Goal: Task Accomplishment & Management: Complete application form

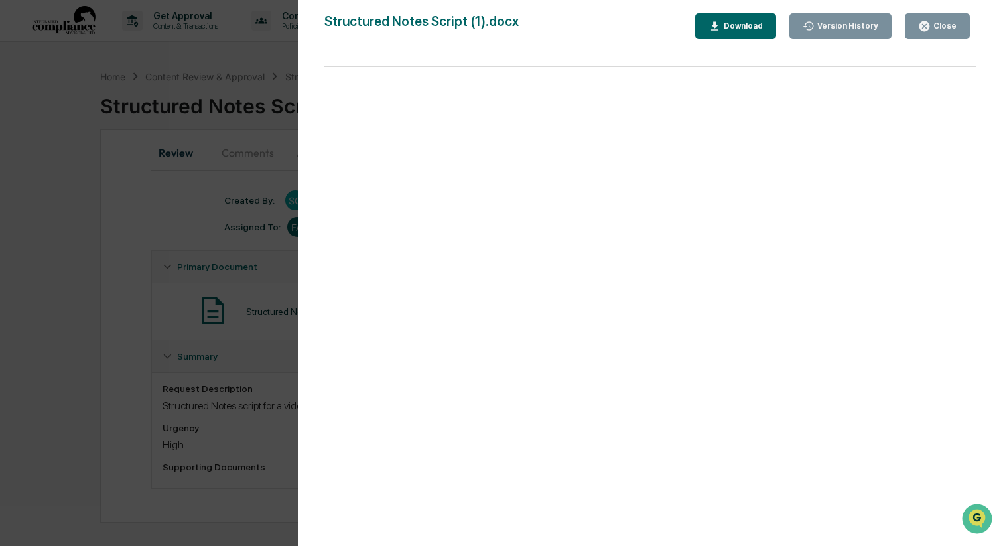
click at [935, 20] on div "Close" at bounding box center [937, 26] width 38 height 13
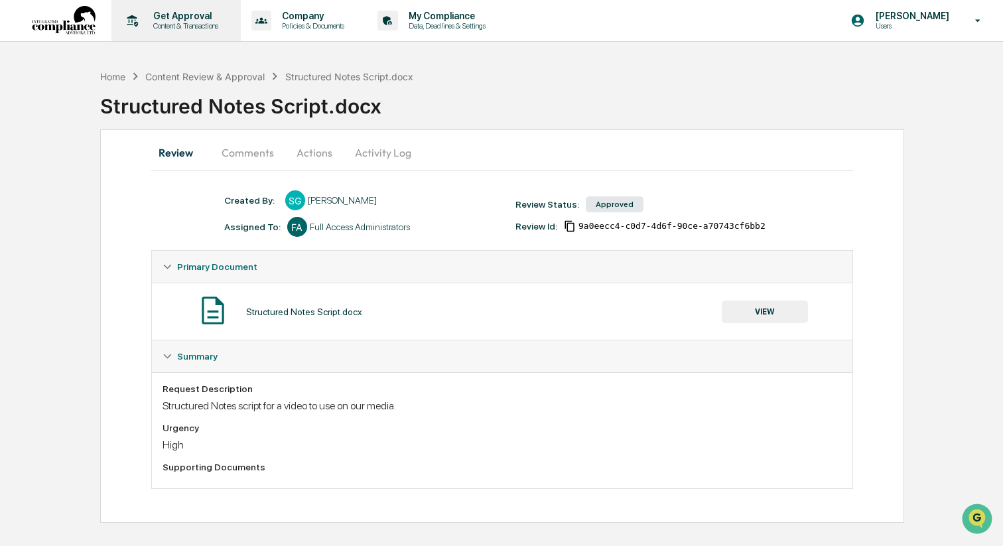
click at [179, 19] on p "Get Approval" at bounding box center [184, 16] width 82 height 11
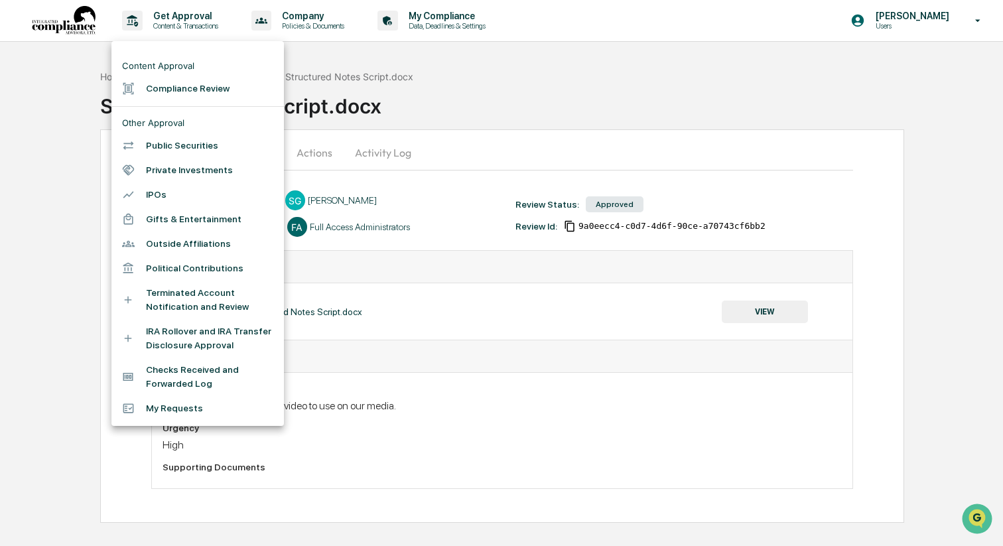
click at [200, 96] on li "Compliance Review" at bounding box center [197, 88] width 172 height 25
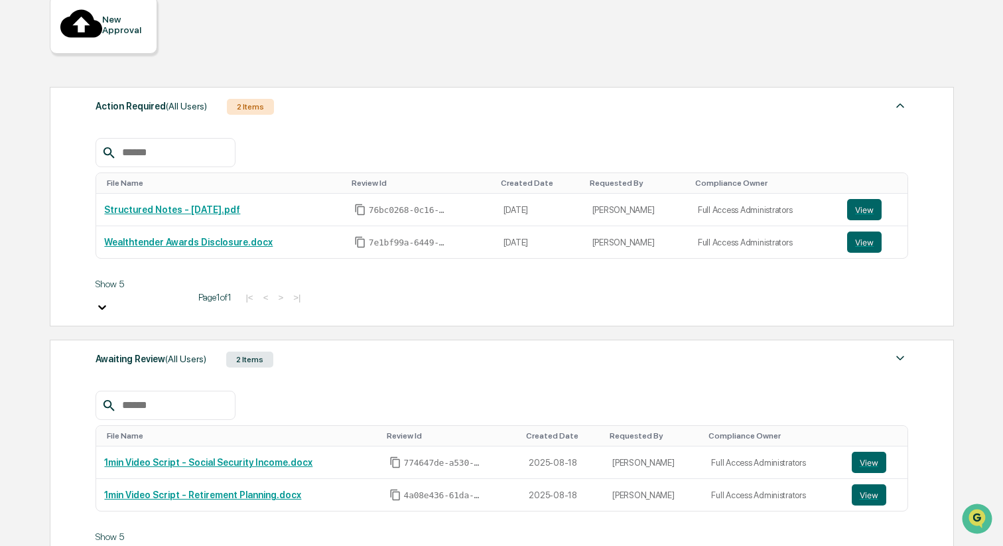
scroll to position [143, 0]
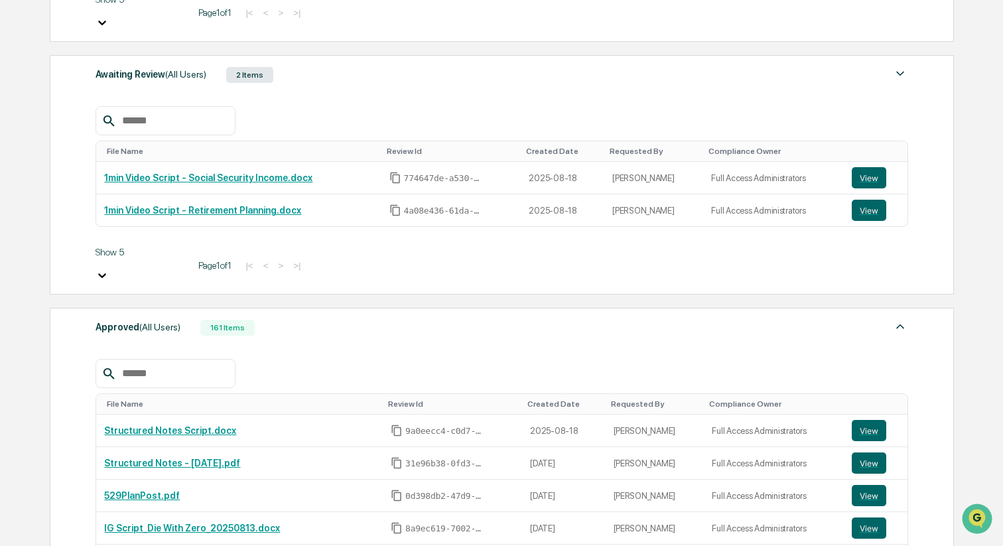
scroll to position [421, 0]
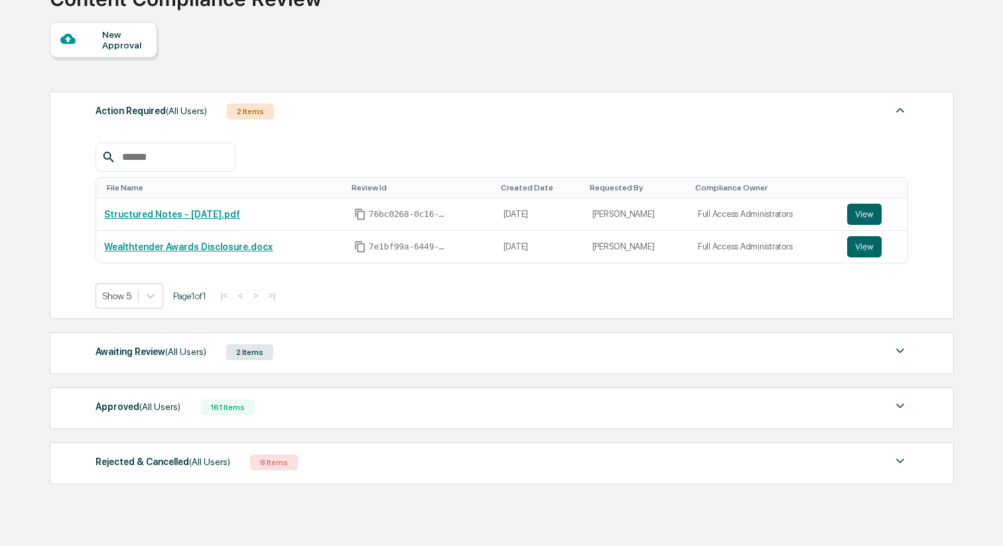
scroll to position [130, 0]
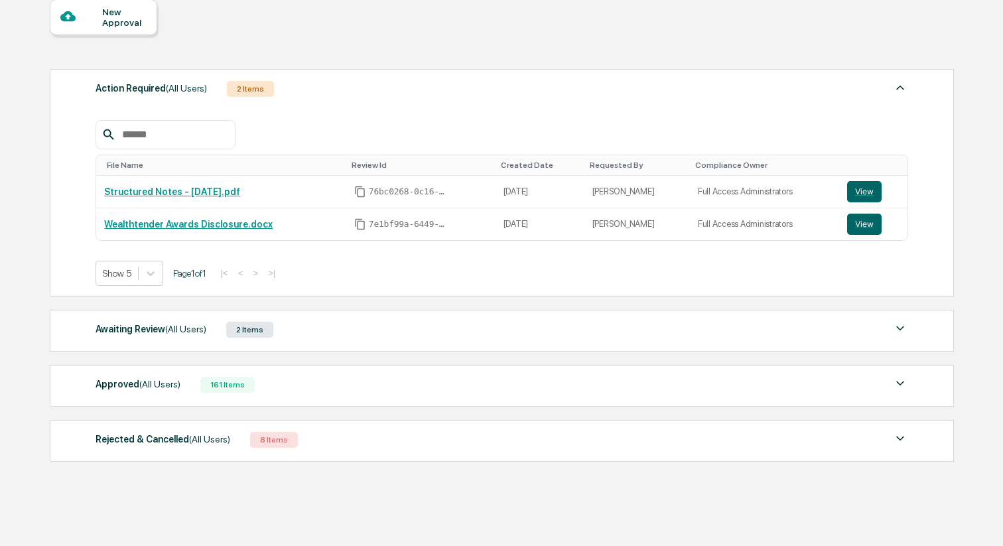
click at [287, 381] on div "Approved (All Users) 161 Items" at bounding box center [502, 384] width 812 height 19
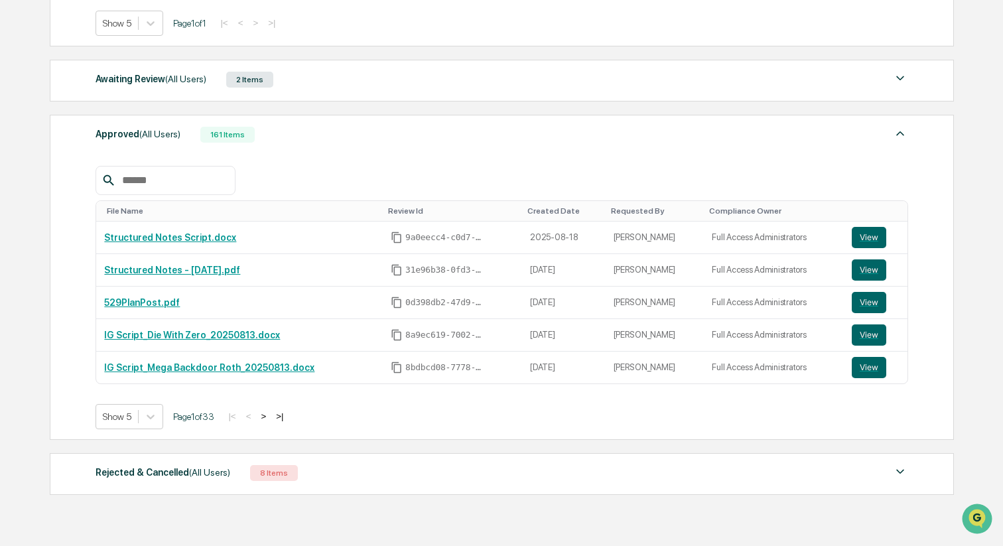
scroll to position [394, 0]
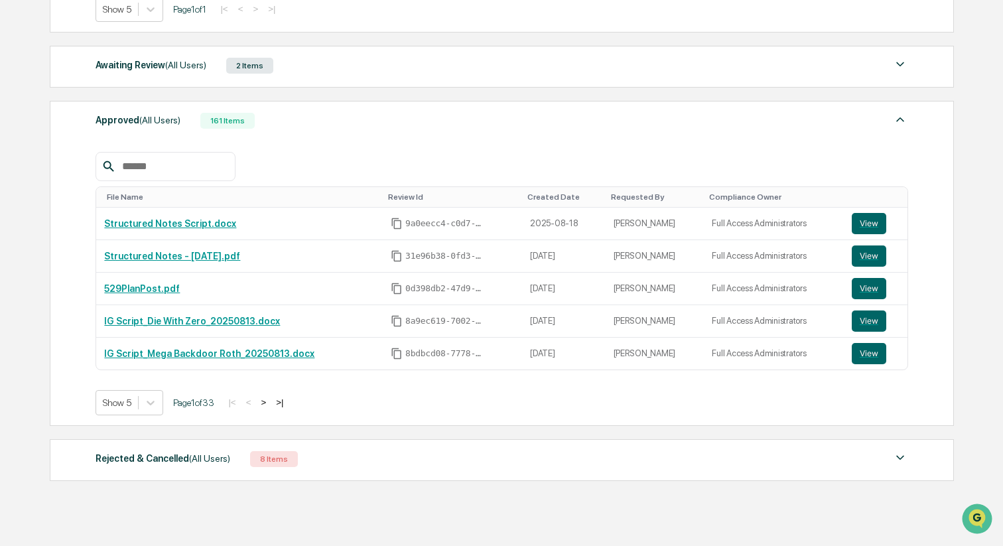
click at [270, 404] on button ">" at bounding box center [263, 402] width 13 height 11
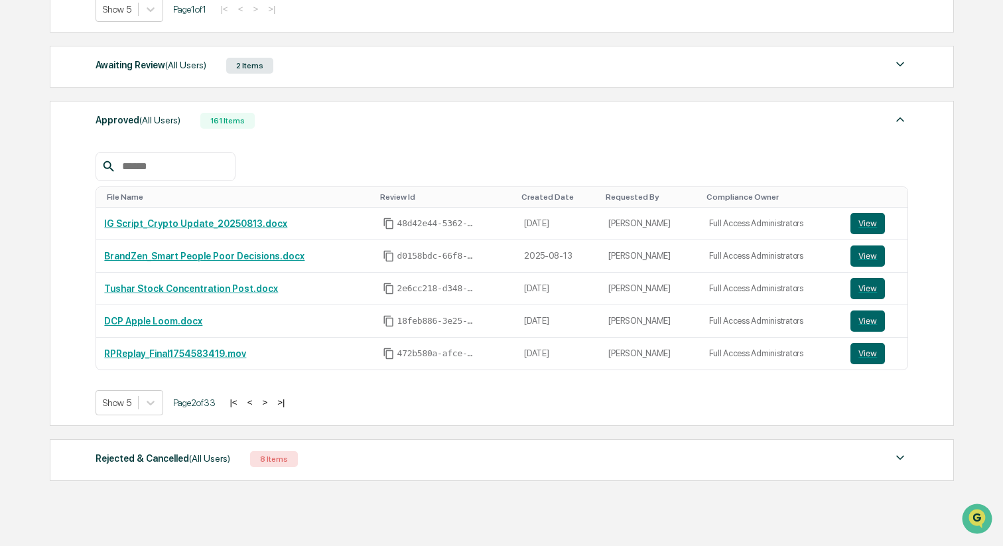
click at [271, 404] on button ">" at bounding box center [264, 402] width 13 height 11
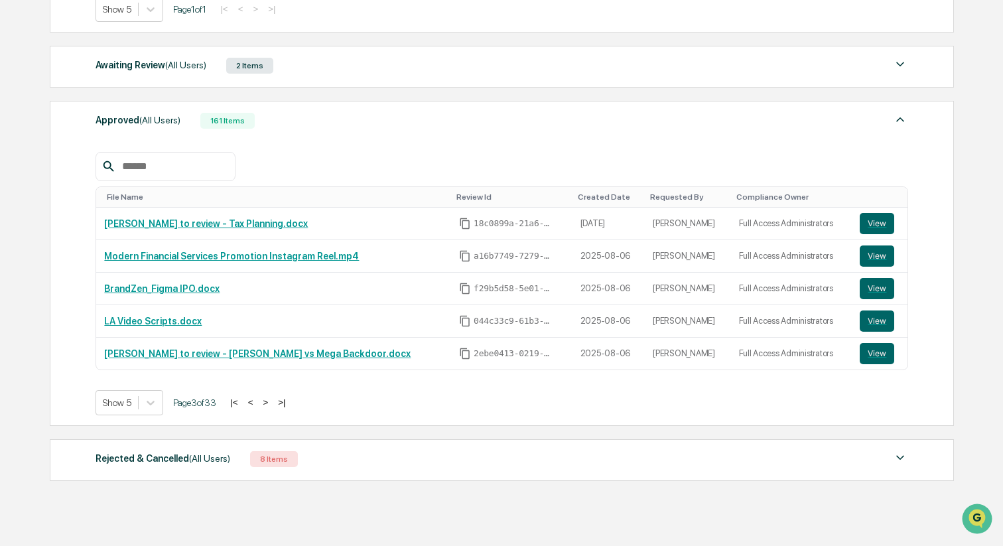
click at [257, 403] on button "<" at bounding box center [250, 402] width 13 height 11
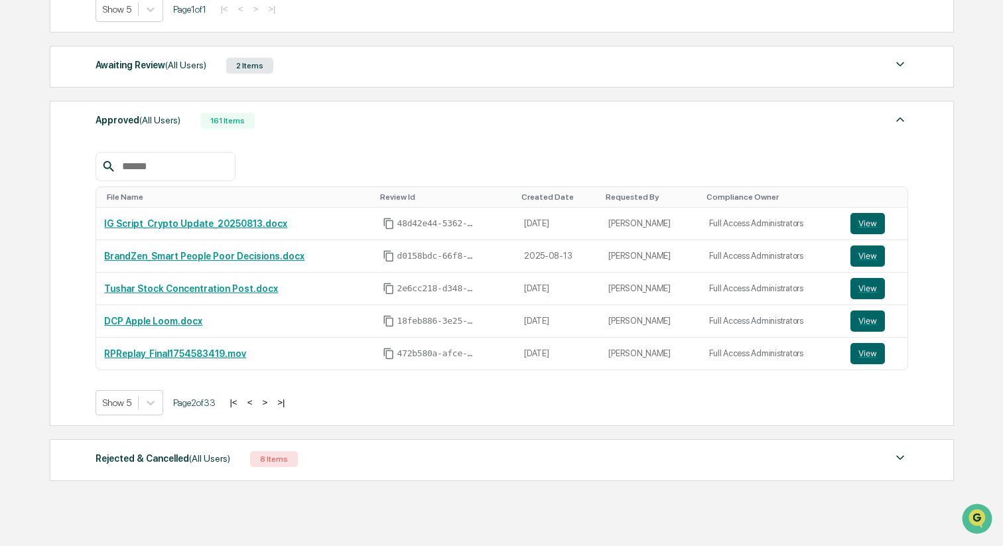
click at [271, 403] on button ">" at bounding box center [264, 402] width 13 height 11
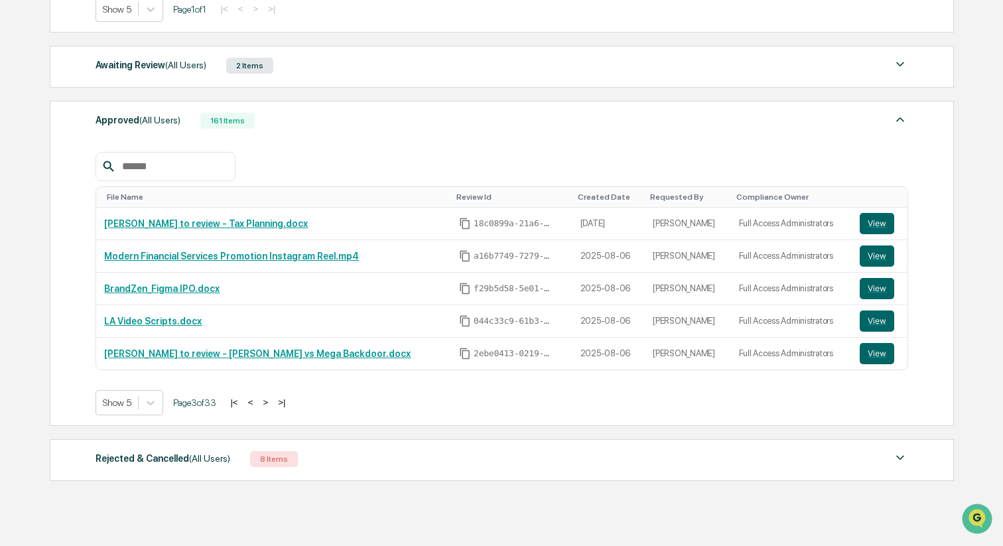
click at [272, 403] on button ">" at bounding box center [265, 402] width 13 height 11
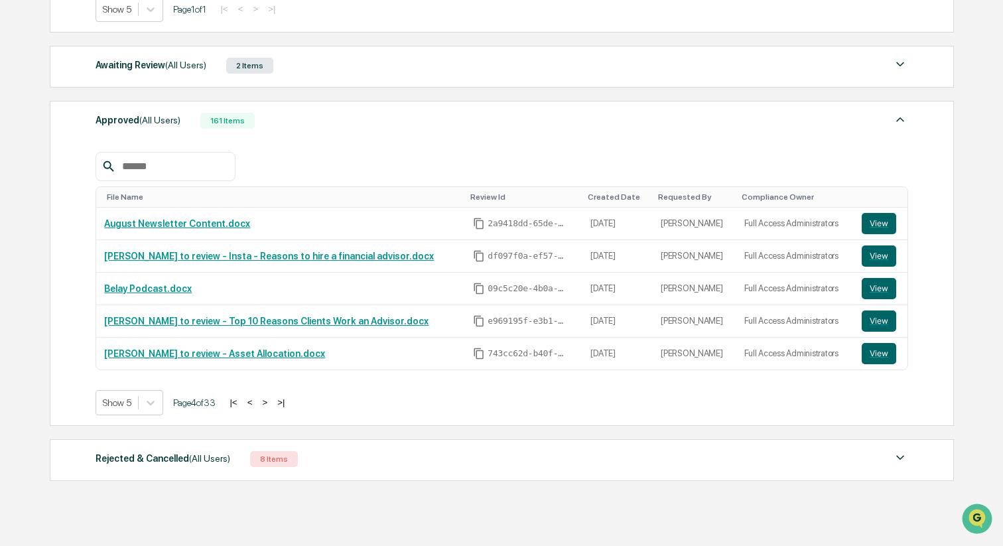
click at [271, 403] on button ">" at bounding box center [264, 402] width 13 height 11
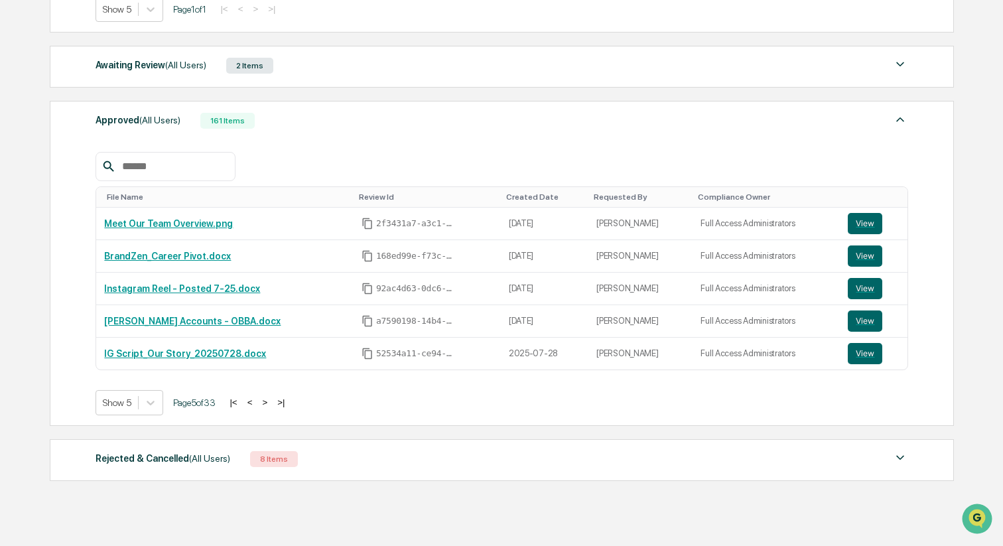
click at [271, 405] on button ">" at bounding box center [264, 402] width 13 height 11
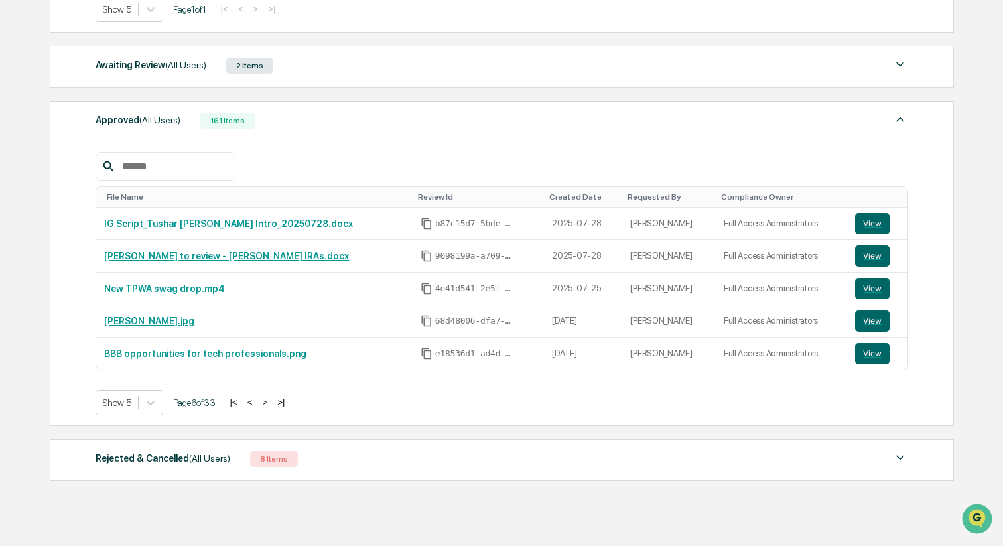
click at [257, 404] on button "<" at bounding box center [249, 402] width 13 height 11
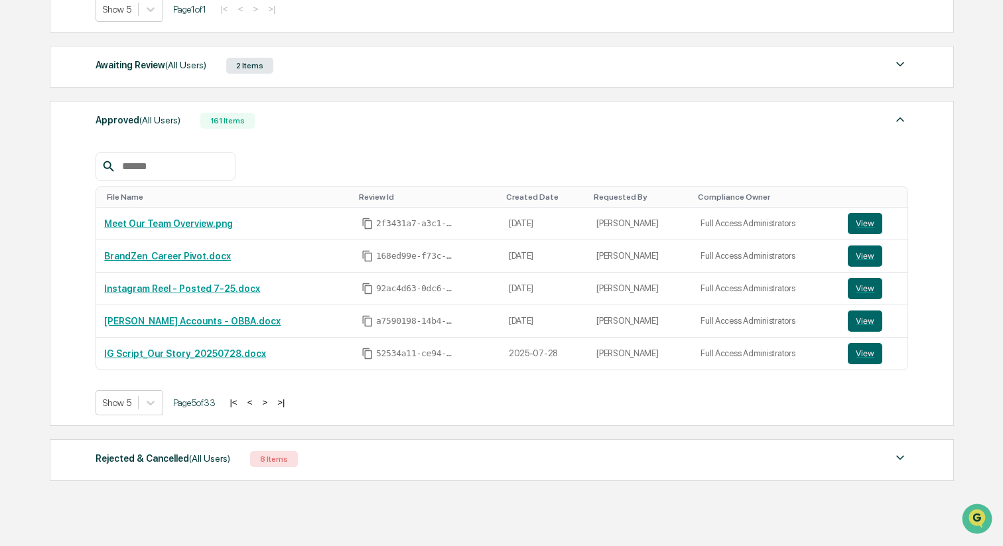
click at [257, 404] on button "<" at bounding box center [249, 402] width 13 height 11
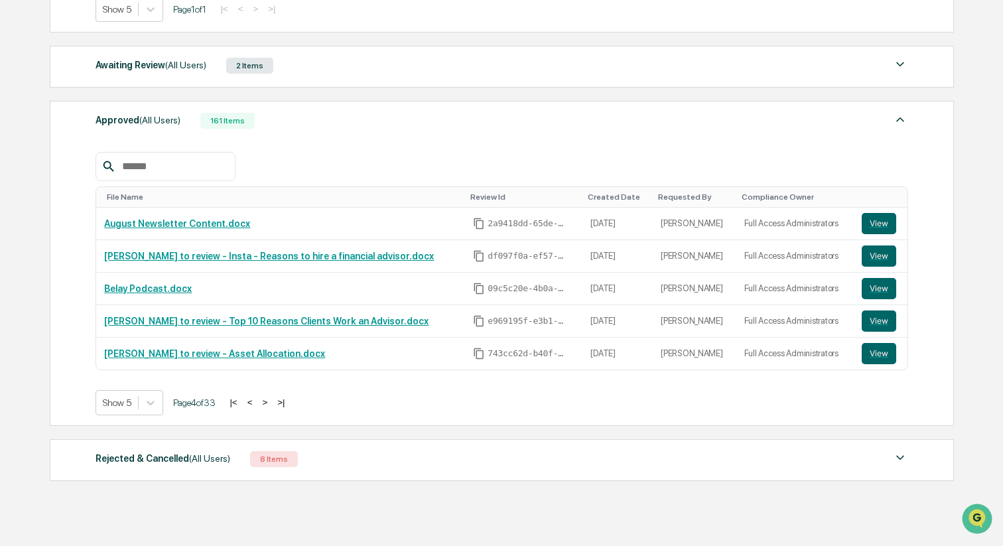
click at [257, 404] on button "<" at bounding box center [249, 402] width 13 height 11
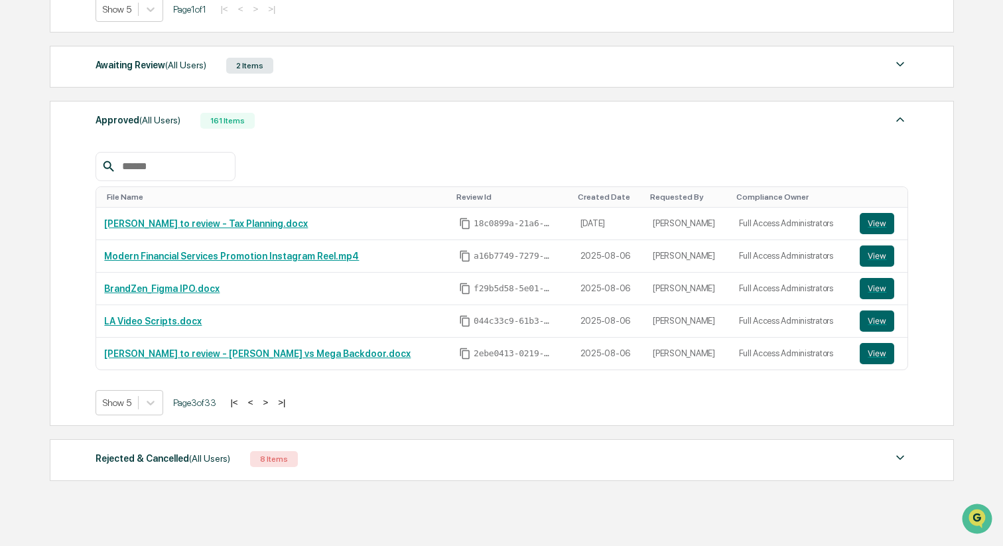
click at [257, 404] on button "<" at bounding box center [250, 402] width 13 height 11
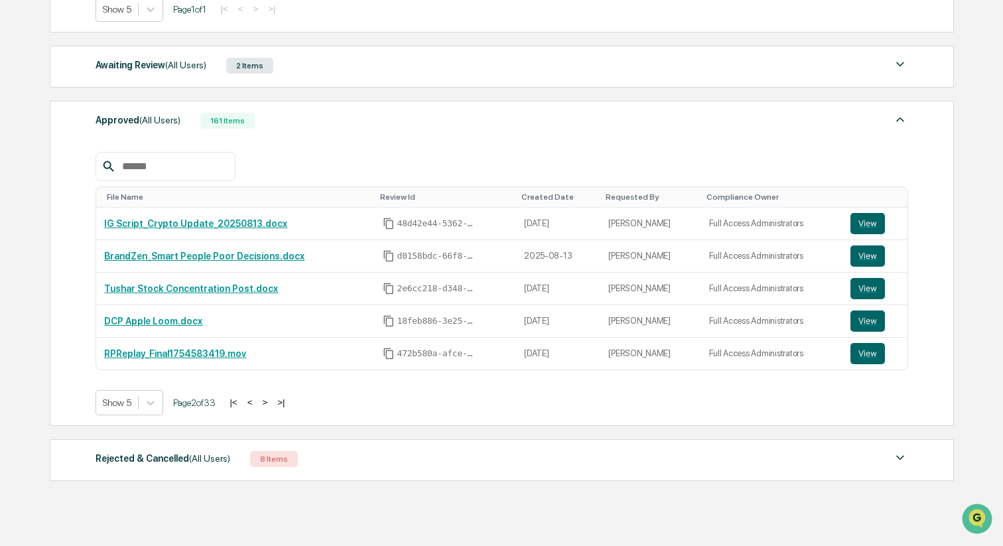
click at [271, 403] on button ">" at bounding box center [264, 402] width 13 height 11
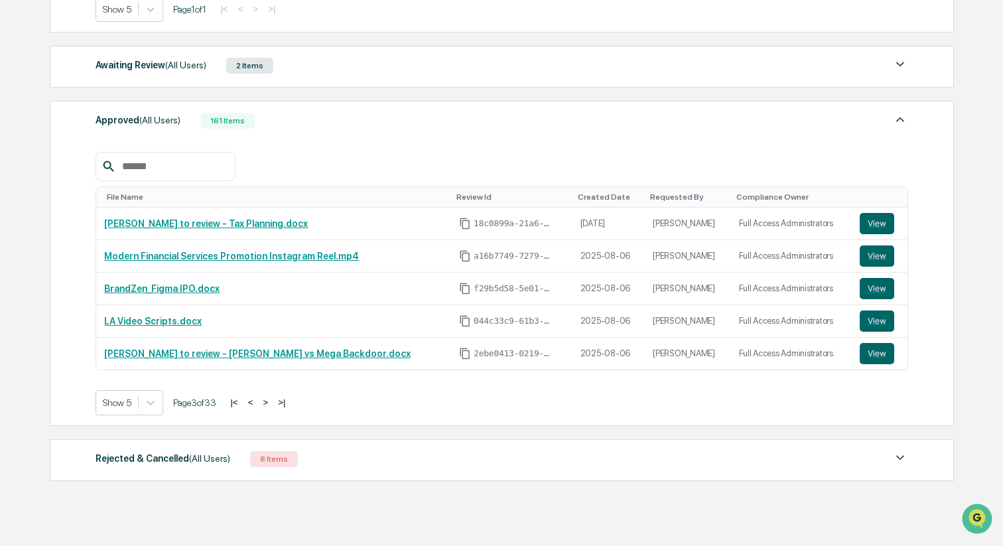
drag, startPoint x: 281, startPoint y: 403, endPoint x: 353, endPoint y: 436, distance: 78.7
click at [353, 436] on div "Action Required (All Users) 2 Items File Name Review Id Created Date Requested …" at bounding box center [501, 142] width 903 height 689
click at [352, 259] on link "Modern Financial Services Promotion Instagram Reel.mp4" at bounding box center [231, 256] width 255 height 11
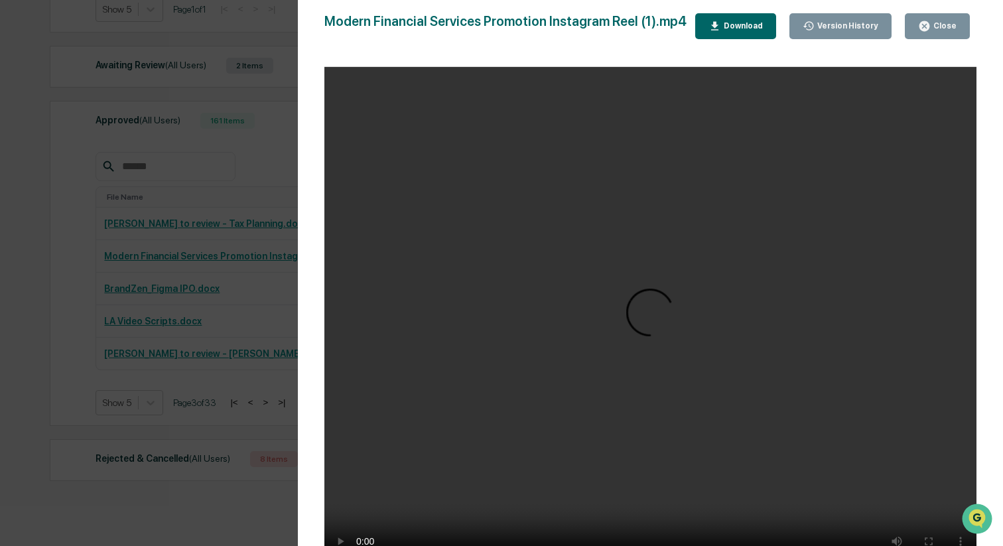
click at [763, 31] on div "Download" at bounding box center [742, 25] width 42 height 9
click at [939, 23] on div "Close" at bounding box center [944, 25] width 26 height 9
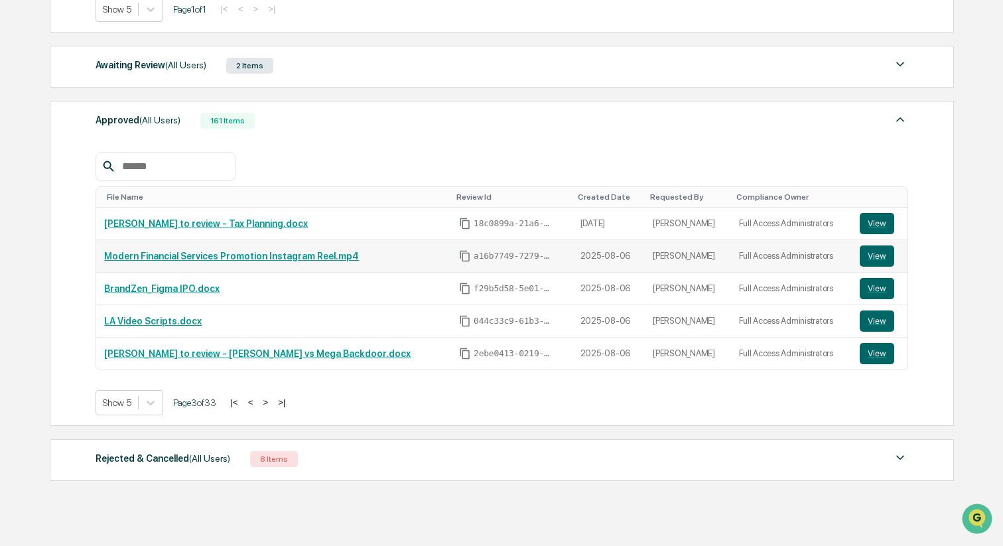
click at [328, 258] on link "Modern Financial Services Promotion Instagram Reel.mp4" at bounding box center [231, 256] width 255 height 11
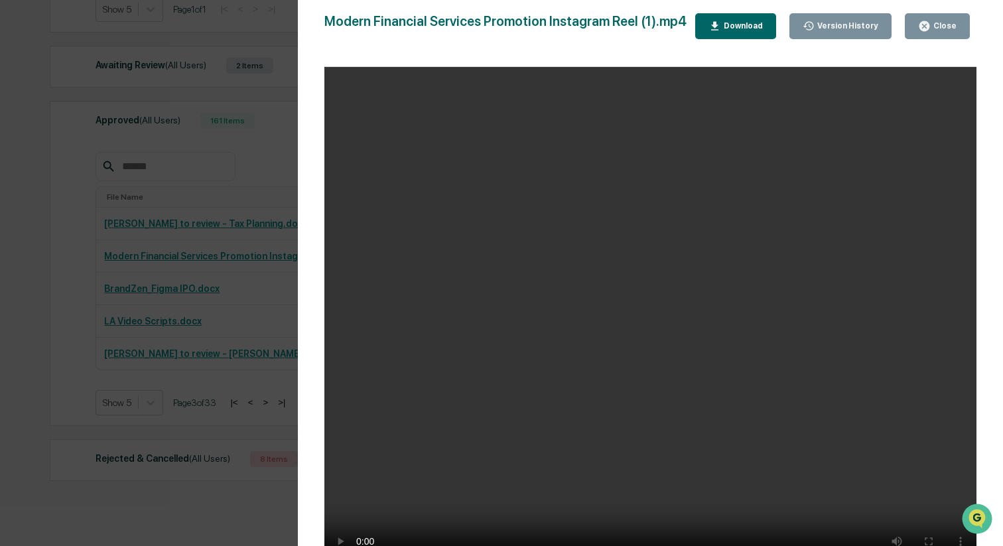
click at [960, 17] on button "Close" at bounding box center [937, 26] width 65 height 26
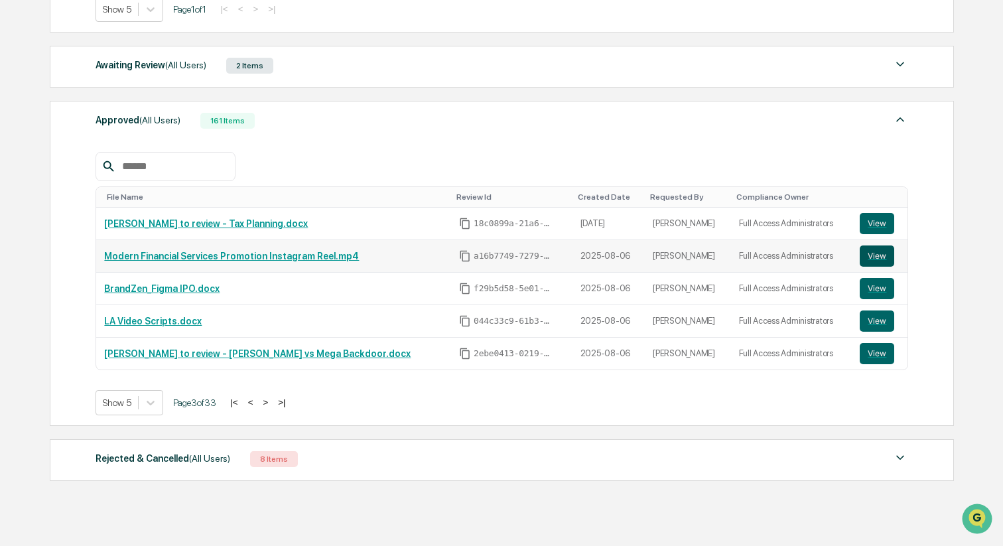
click at [870, 259] on button "View" at bounding box center [877, 255] width 34 height 21
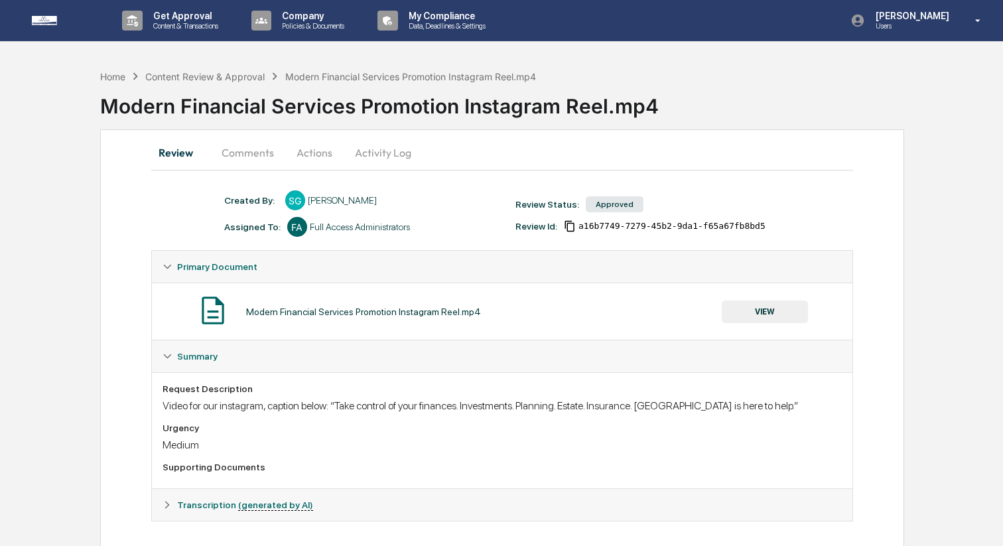
click at [253, 154] on button "Comments" at bounding box center [248, 153] width 74 height 32
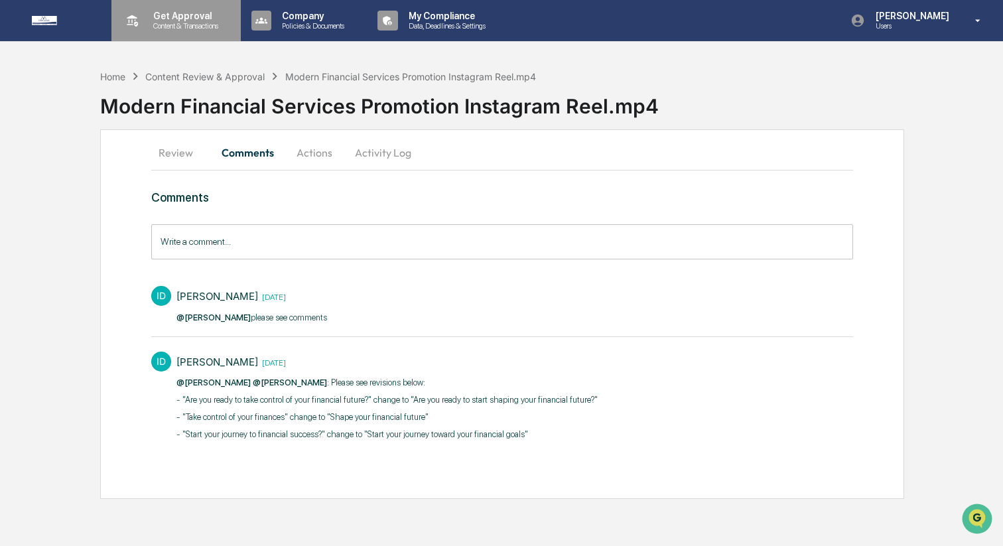
click at [208, 20] on p "Get Approval" at bounding box center [184, 16] width 82 height 11
